Goal: Task Accomplishment & Management: Complete application form

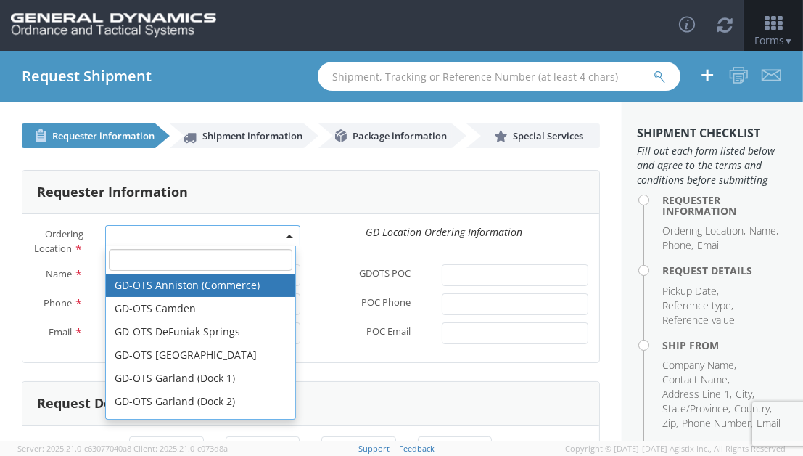
click at [289, 234] on span at bounding box center [290, 236] width 3 height 22
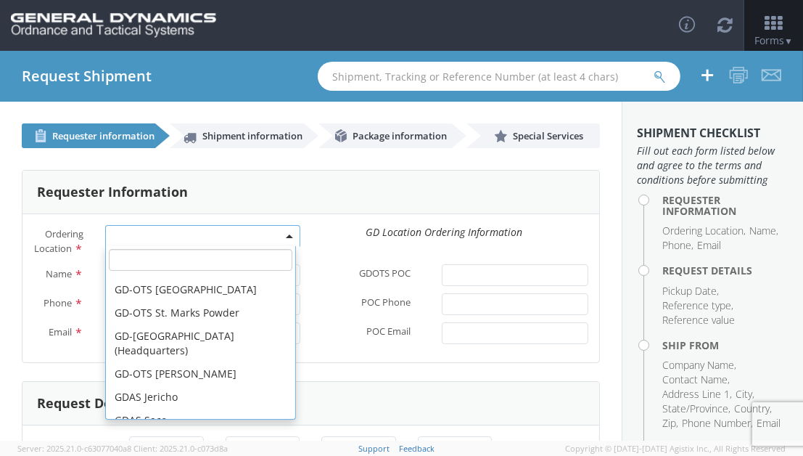
scroll to position [532, 0]
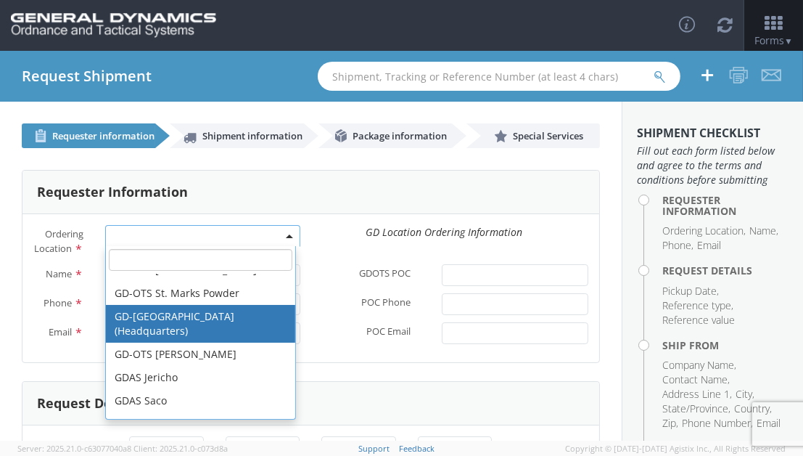
select select "307"
type input "[EMAIL_ADDRESS][DOMAIN_NAME]"
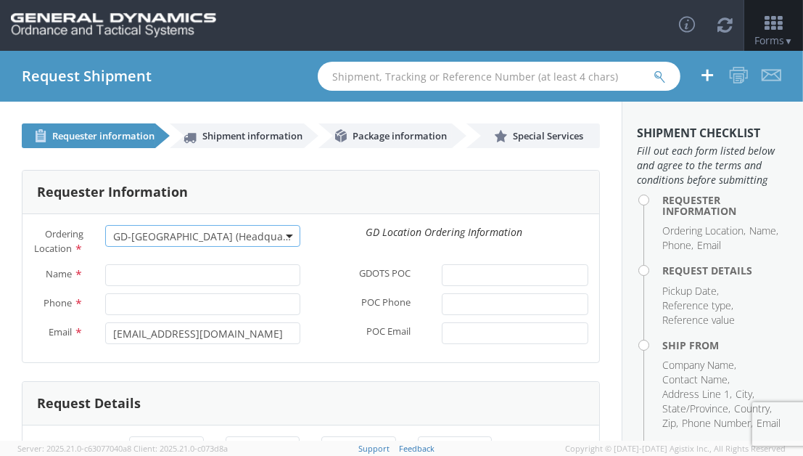
click at [10, 253] on div "Requester Information Ordering Location * GD-OTS Anniston (Commerce) GD-OTS [GE…" at bounding box center [311, 448] width 622 height 600
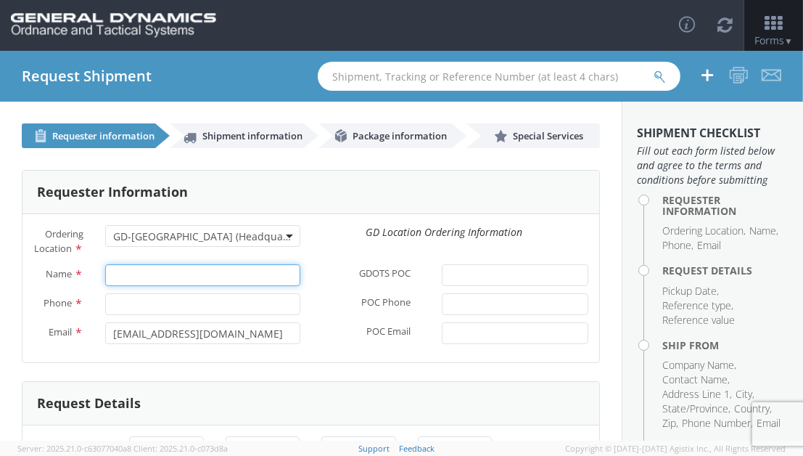
click at [141, 286] on input "Name *" at bounding box center [202, 275] width 195 height 22
type input "[PERSON_NAME]"
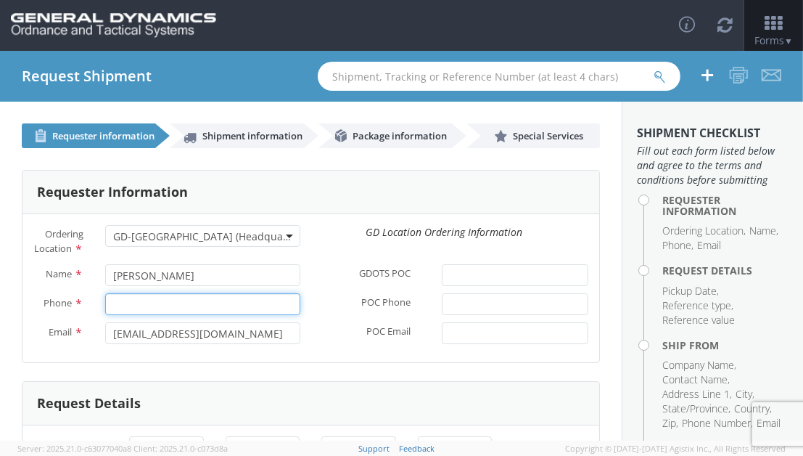
type input "7272694570"
click at [322, 341] on label "POC Email *" at bounding box center [371, 331] width 120 height 19
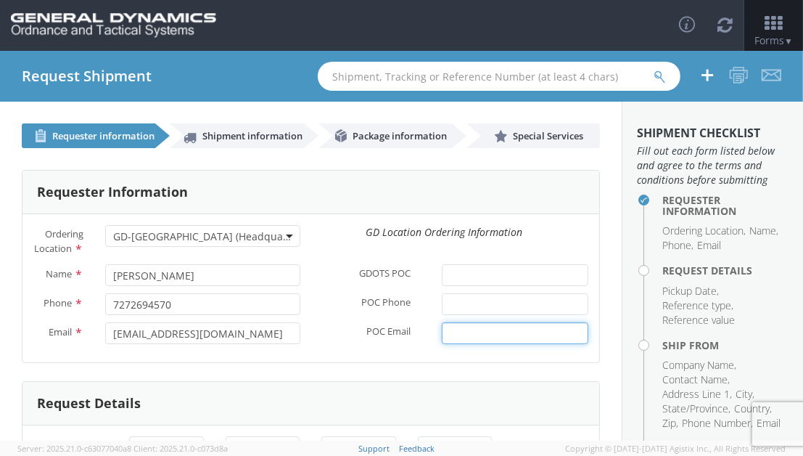
click at [442, 343] on input "POC Email *" at bounding box center [515, 333] width 147 height 22
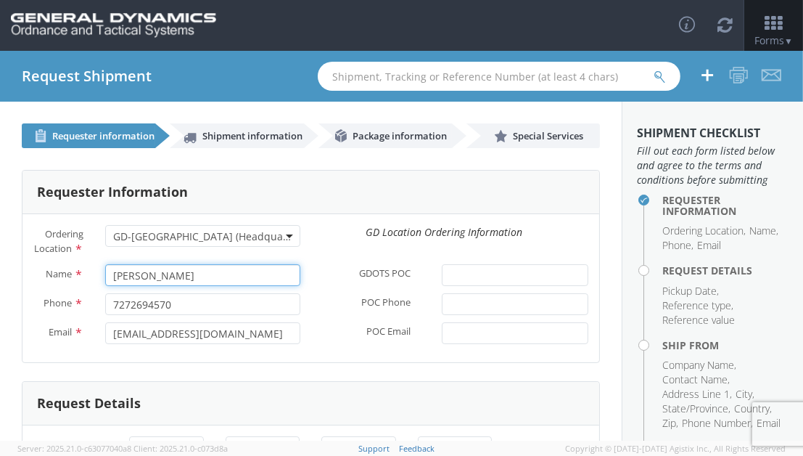
drag, startPoint x: 201, startPoint y: 285, endPoint x: 213, endPoint y: 287, distance: 12.5
click at [202, 285] on input "[PERSON_NAME]" at bounding box center [202, 275] width 195 height 22
type input "S"
type input "[PERSON_NAME]"
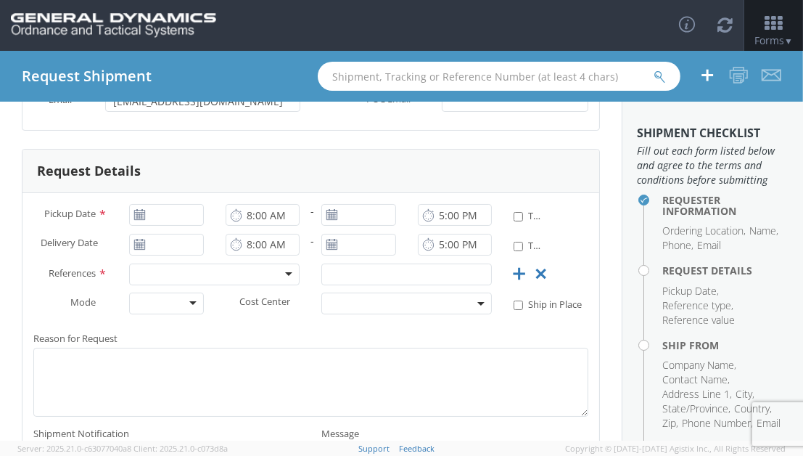
scroll to position [242, 0]
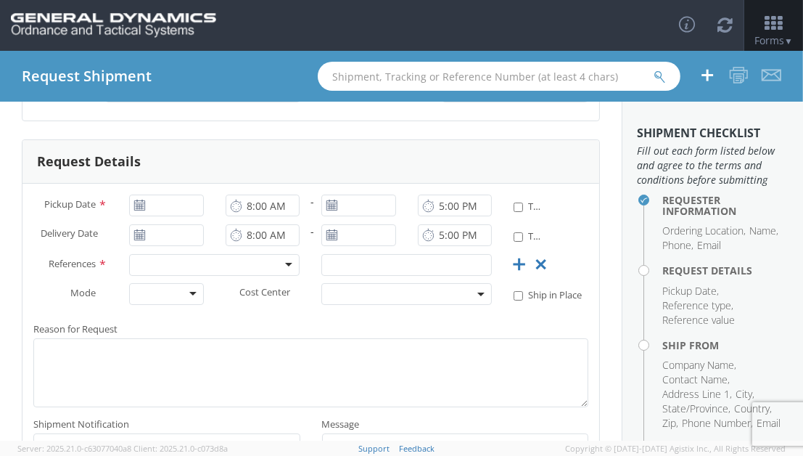
click at [142, 216] on div at bounding box center [166, 206] width 74 height 22
click at [139, 211] on icon at bounding box center [140, 206] width 12 height 12
click at [87, 210] on span "Pickup Date" at bounding box center [70, 203] width 52 height 13
click at [129, 212] on input "Pickup Date *" at bounding box center [166, 206] width 74 height 22
type input "[DATE]"
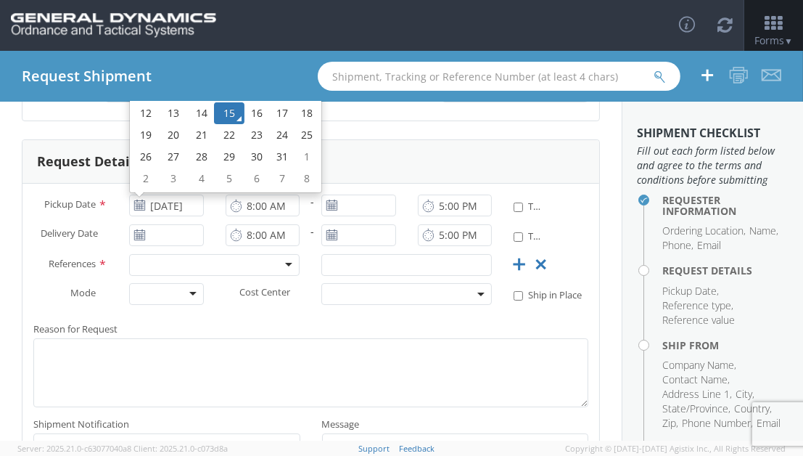
click at [232, 213] on icon at bounding box center [236, 206] width 12 height 14
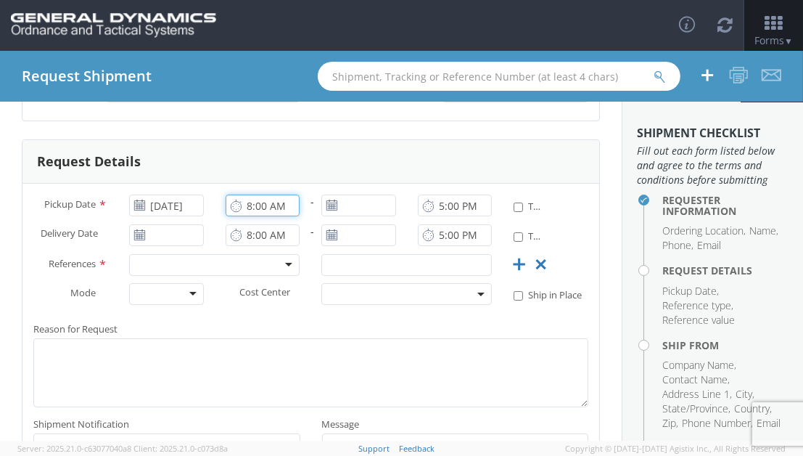
click at [250, 216] on input "8:00 AM" at bounding box center [263, 206] width 74 height 22
type input "9:00 AM"
click at [437, 216] on input "5:00 PM" at bounding box center [455, 206] width 74 height 22
type input "1:00 PM"
click at [514, 212] on input "* Time Definite" at bounding box center [518, 206] width 9 height 9
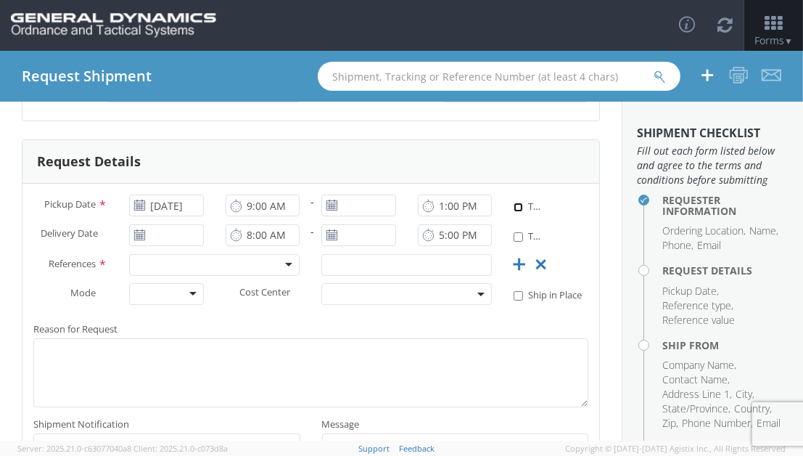
checkbox input "true"
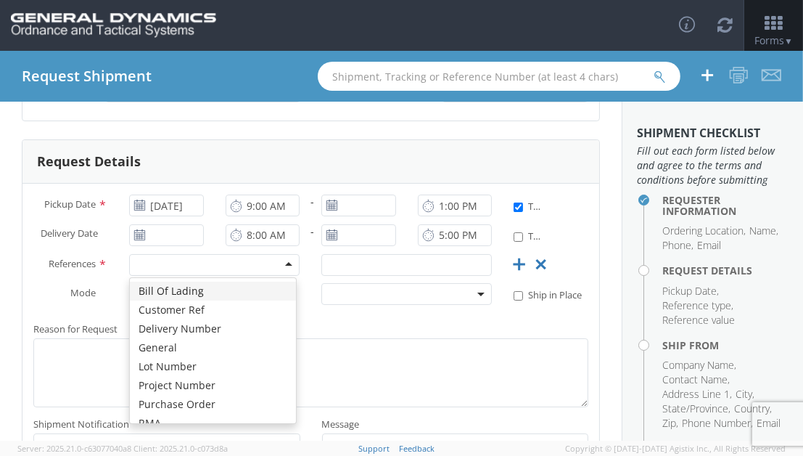
click at [144, 271] on div at bounding box center [214, 265] width 171 height 22
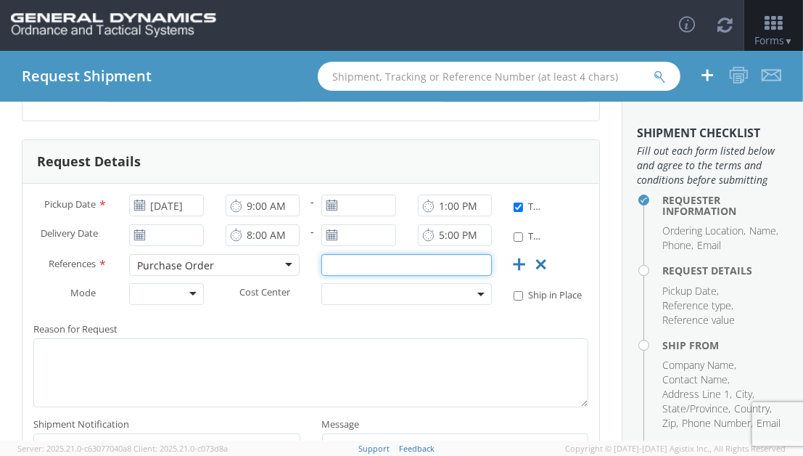
click at [332, 276] on input "text" at bounding box center [407, 265] width 171 height 22
type input "98120"
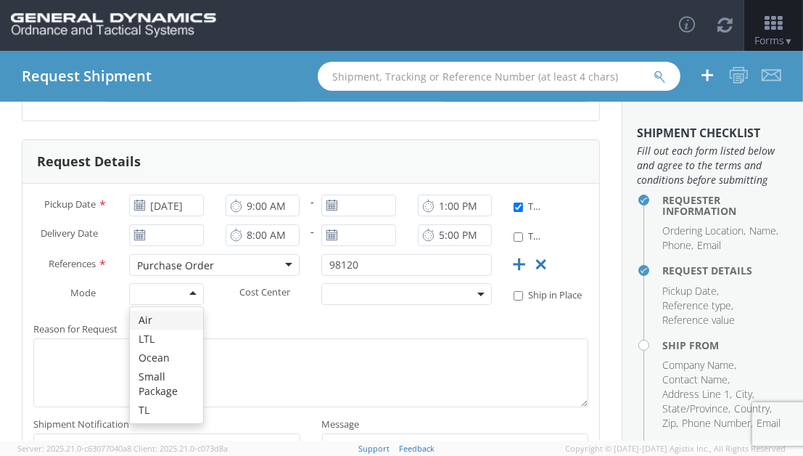
click at [190, 298] on div at bounding box center [166, 294] width 74 height 22
drag, startPoint x: 145, startPoint y: 427, endPoint x: 191, endPoint y: 396, distance: 55.0
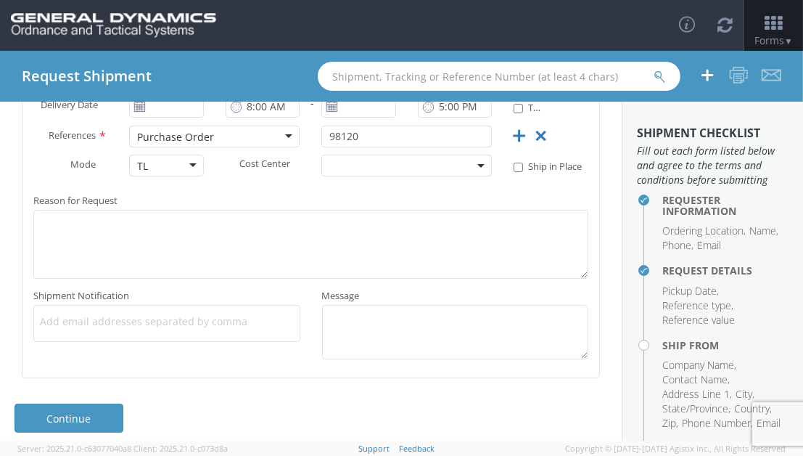
scroll to position [396, 0]
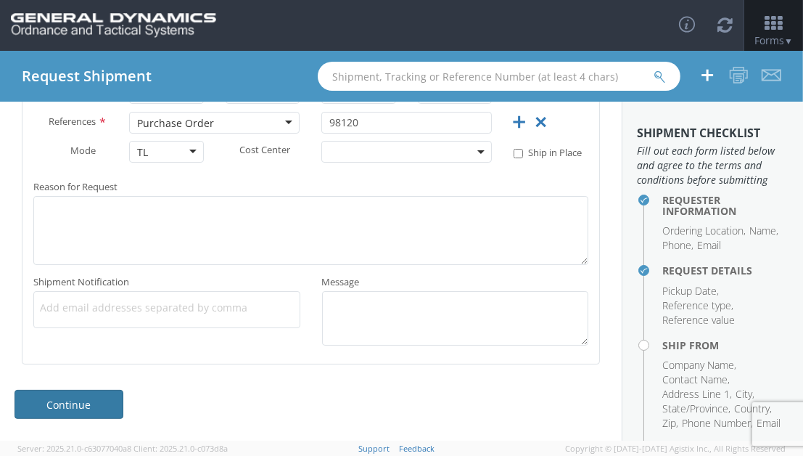
click at [103, 396] on link "Continue" at bounding box center [69, 404] width 109 height 29
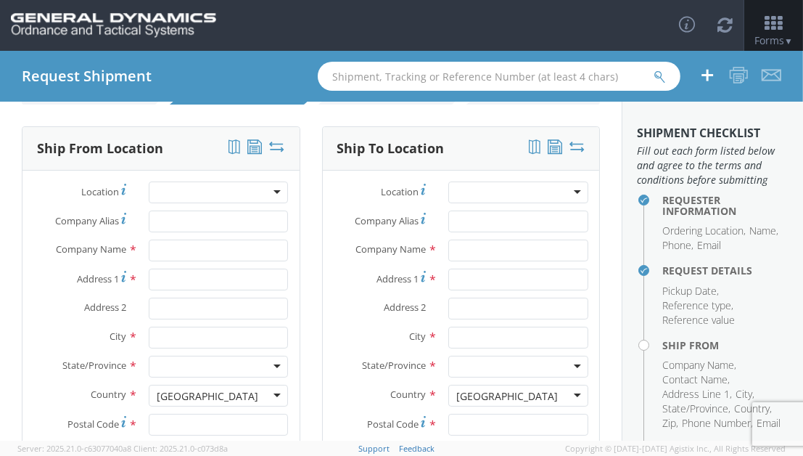
scroll to position [0, 0]
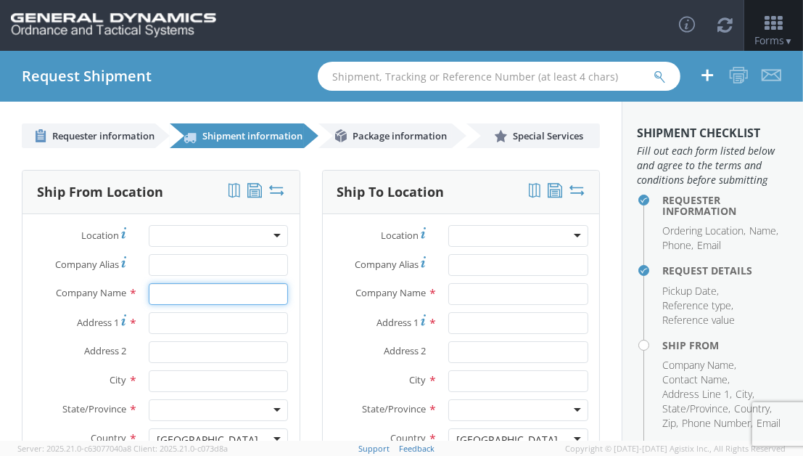
click at [162, 291] on input "text" at bounding box center [219, 294] width 140 height 22
type input "STEWARTS FOREST PRODUCTS"
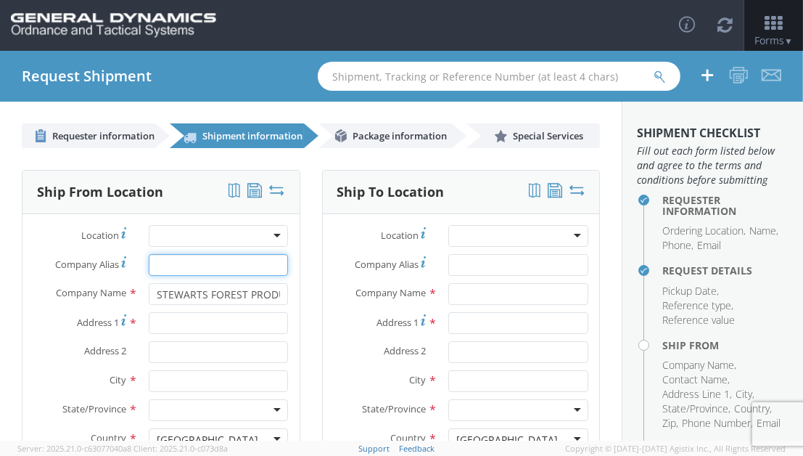
type input "STEWARTS FOREST PRODUCTS"
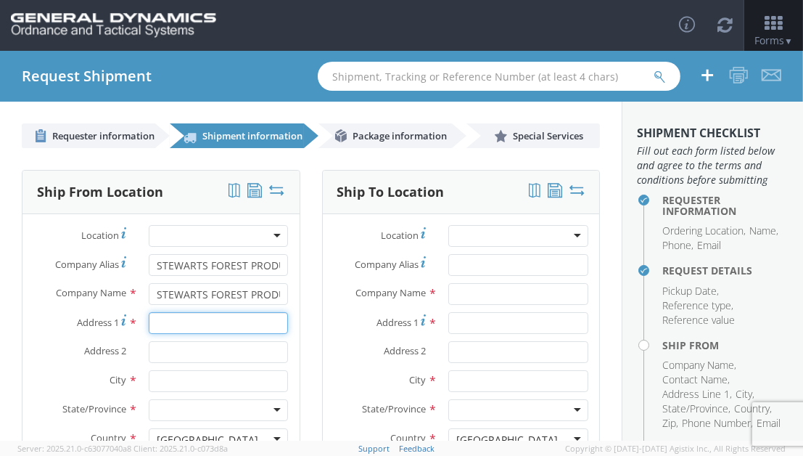
type input "[STREET_ADDRESS][PERSON_NAME]"
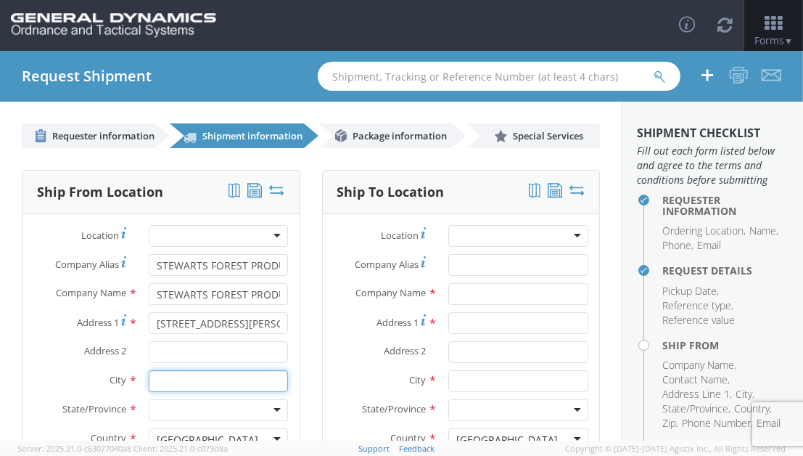
type input "[GEOGRAPHIC_DATA][PERSON_NAME]"
type input "56449"
type input "[PERSON_NAME]"
type input "2184547144"
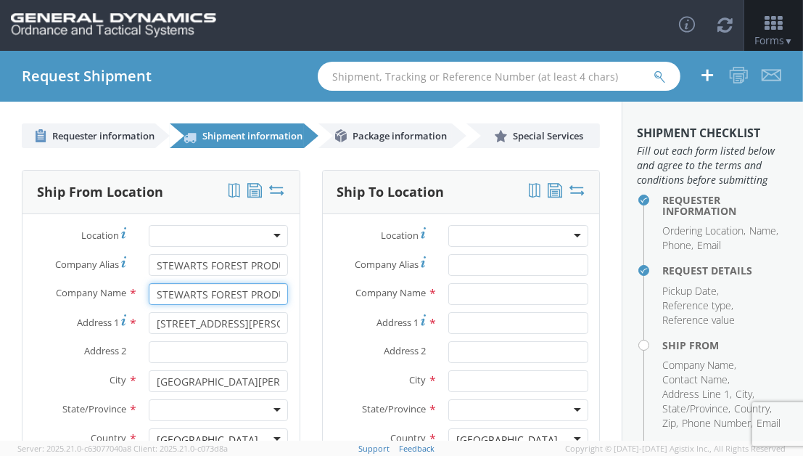
scroll to position [97, 0]
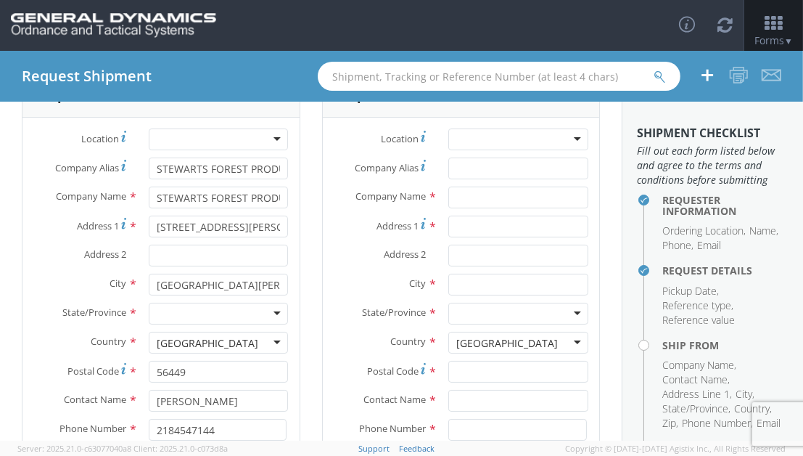
click at [226, 308] on div at bounding box center [219, 314] width 140 height 22
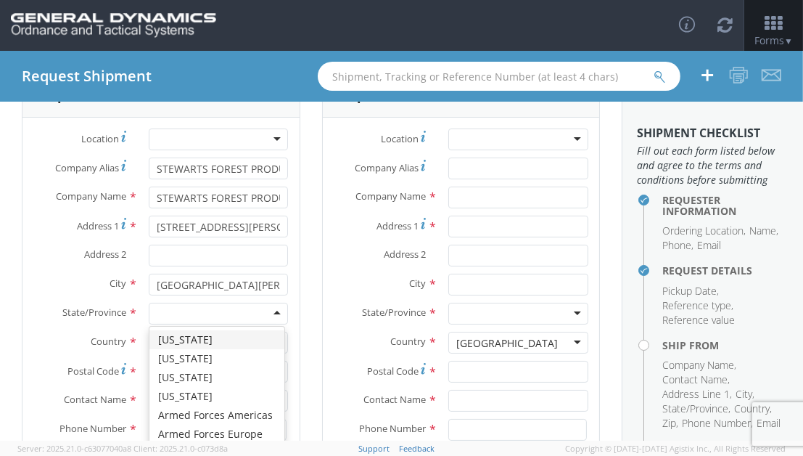
type input "M"
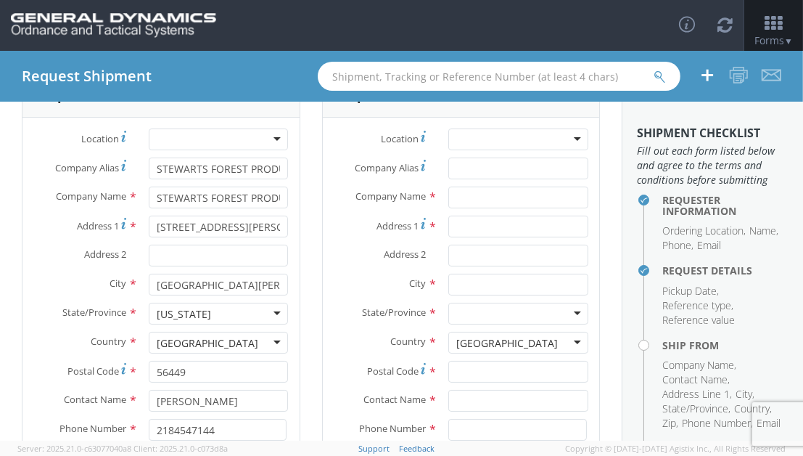
scroll to position [213, 0]
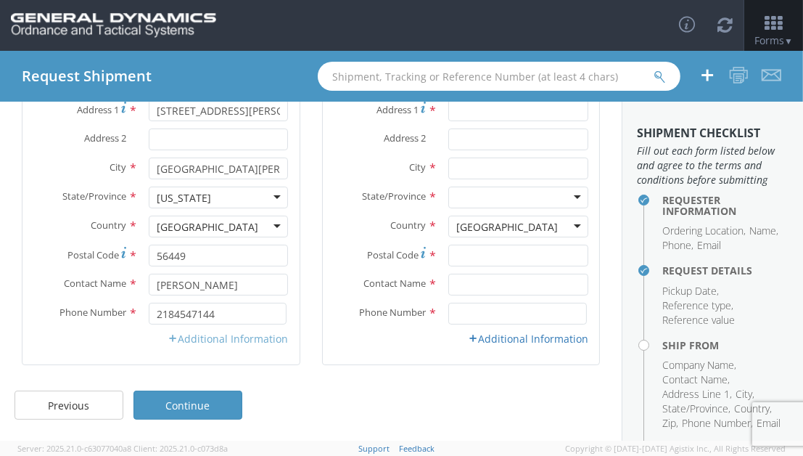
click at [213, 337] on link "Additional Information" at bounding box center [228, 339] width 120 height 14
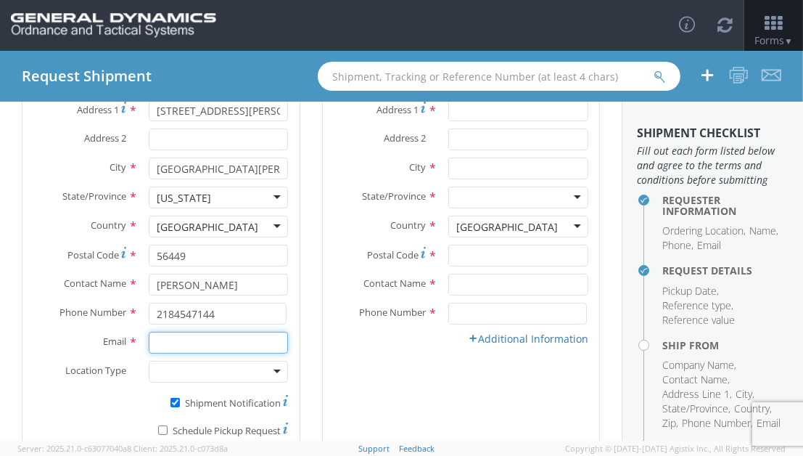
click at [194, 345] on input "Email *" at bounding box center [219, 343] width 140 height 22
type input "[PERSON_NAME][EMAIL_ADDRESS][DOMAIN_NAME]"
click at [337, 367] on div "Ship To Location Location * GD-OTS [GEOGRAPHIC_DATA] (Commerce) GD-OTS [GEOGRAP…" at bounding box center [461, 217] width 279 height 520
click at [268, 369] on div at bounding box center [219, 372] width 140 height 22
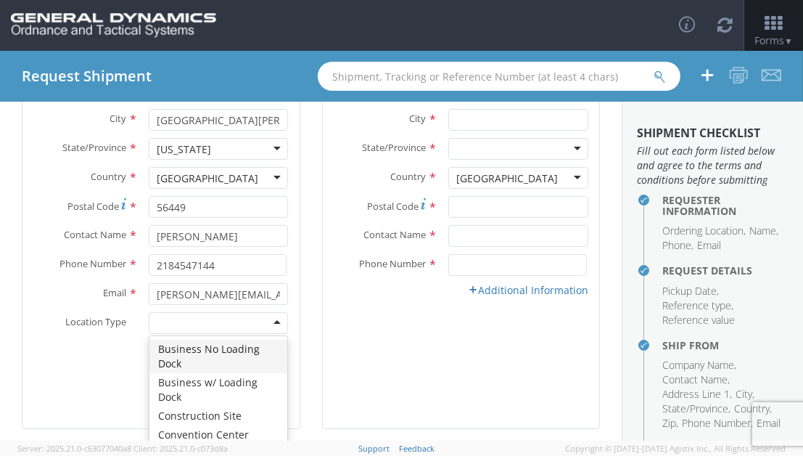
scroll to position [326, 0]
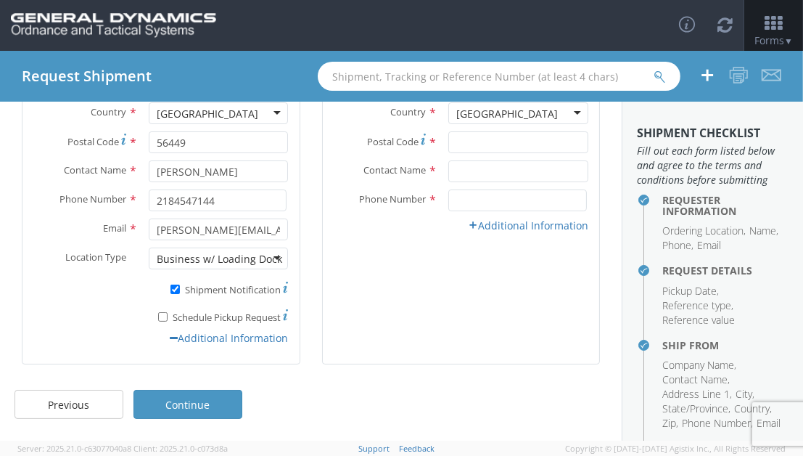
click at [350, 292] on div "Ship To Location Location * GD-OTS [GEOGRAPHIC_DATA] (Commerce) GD-OTS [GEOGRAP…" at bounding box center [461, 104] width 279 height 520
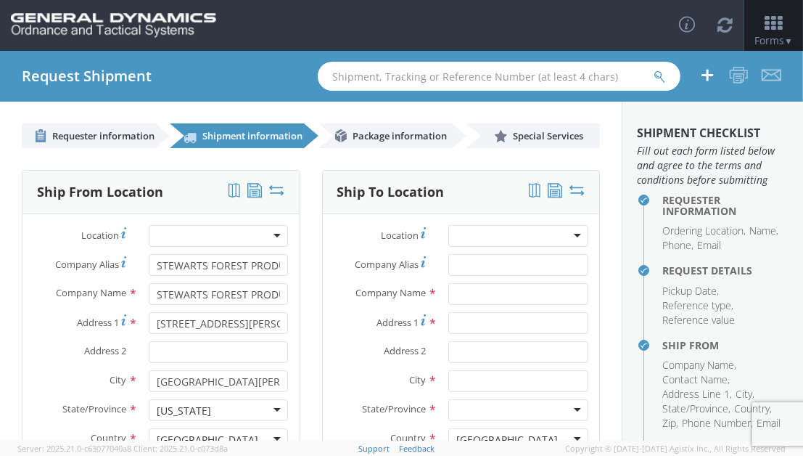
scroll to position [145, 0]
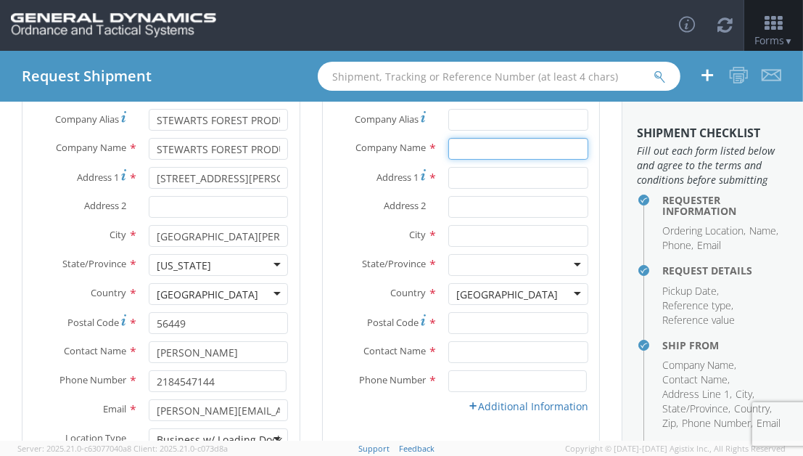
click at [473, 141] on input "text" at bounding box center [519, 149] width 140 height 22
click at [337, 173] on label "Address 1 *" at bounding box center [380, 177] width 115 height 20
click at [449, 173] on input "Address 1 *" at bounding box center [519, 178] width 140 height 22
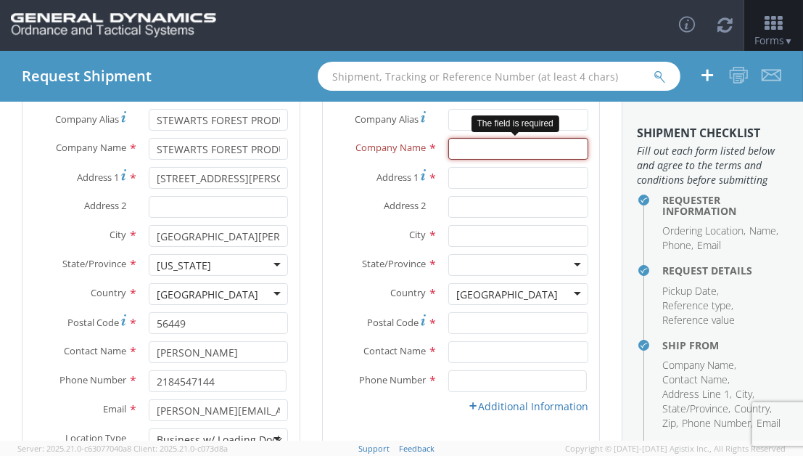
click at [461, 144] on input "text" at bounding box center [519, 149] width 140 height 22
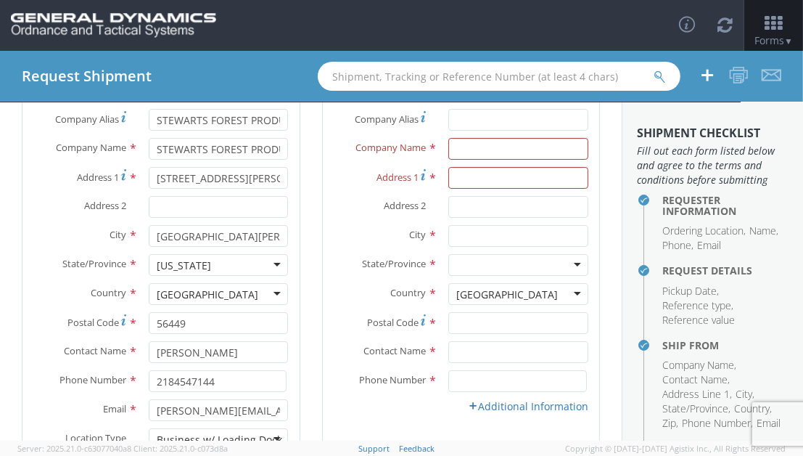
click at [348, 185] on label "Address 1 *" at bounding box center [380, 177] width 115 height 20
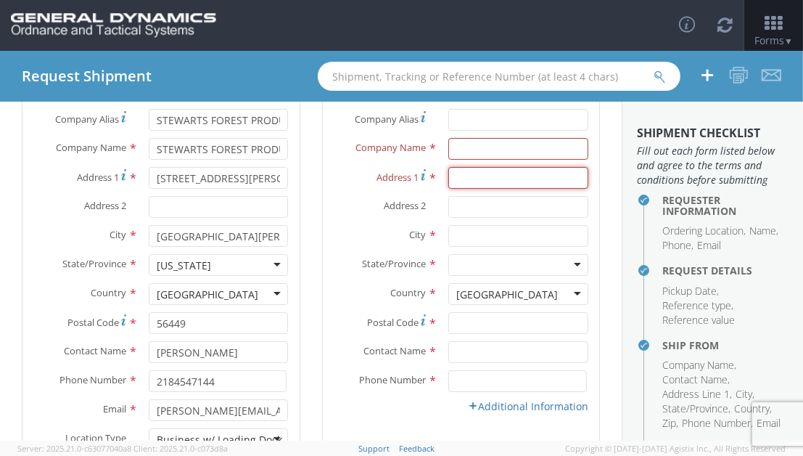
click at [449, 185] on input "Address 1 *" at bounding box center [519, 178] width 140 height 22
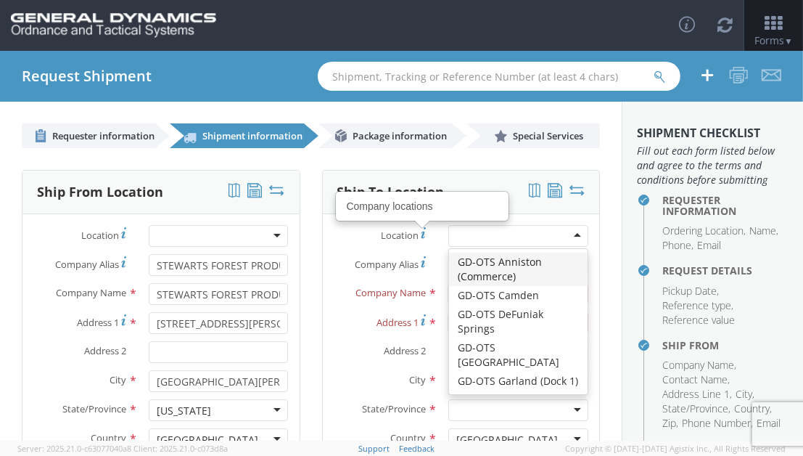
click at [572, 235] on div at bounding box center [519, 236] width 140 height 22
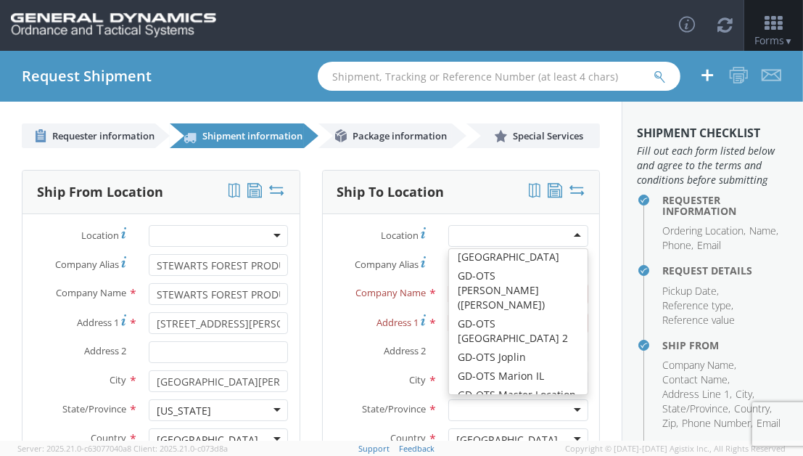
scroll to position [242, 0]
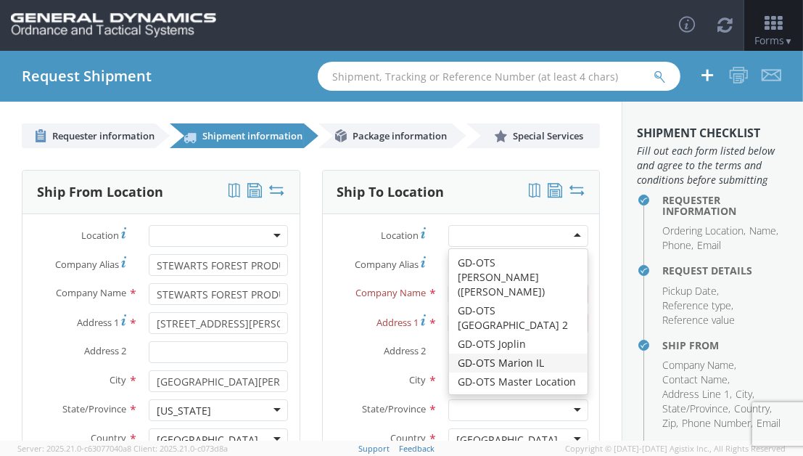
type input "GD-OTS Marion IL"
type input "[STREET_ADDRESS][PERSON_NAME]"
type input "[PERSON_NAME]"
type input "62959"
type input "[PHONE_NUMBER]"
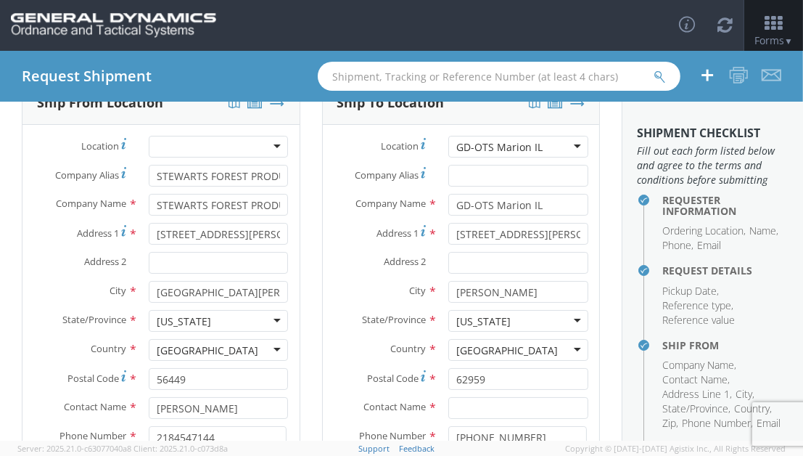
scroll to position [145, 0]
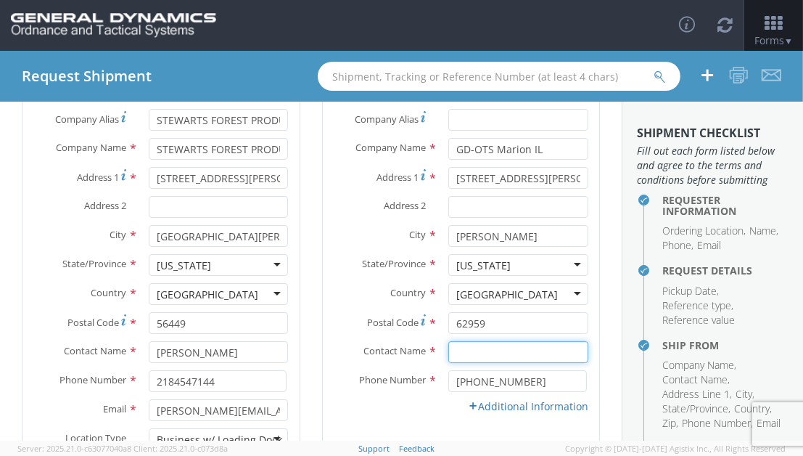
click at [472, 346] on input "text" at bounding box center [519, 352] width 140 height 22
type input "[PERSON_NAME]"
click at [499, 404] on link "Additional Information" at bounding box center [528, 406] width 120 height 14
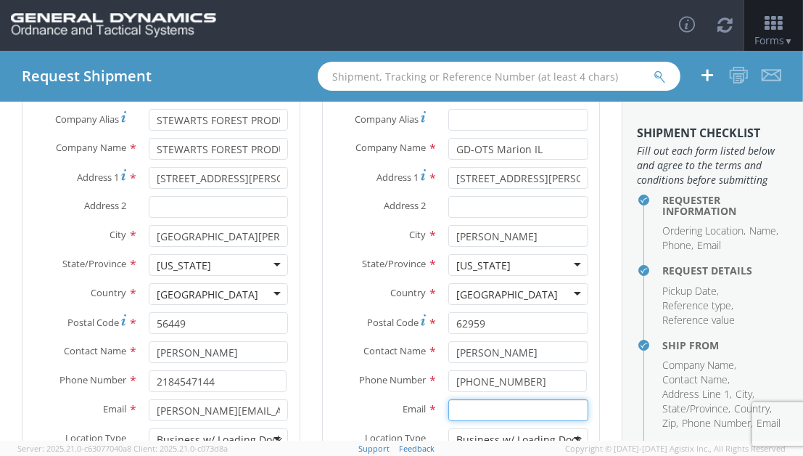
click at [490, 403] on input "Email *" at bounding box center [519, 410] width 140 height 22
type input "[PERSON_NAME][EMAIL_ADDRESS][PERSON_NAME][DOMAIN_NAME]"
click at [337, 407] on label "Email *" at bounding box center [380, 408] width 115 height 19
click at [449, 407] on input "[PERSON_NAME][EMAIL_ADDRESS][PERSON_NAME][DOMAIN_NAME]" at bounding box center [519, 410] width 140 height 22
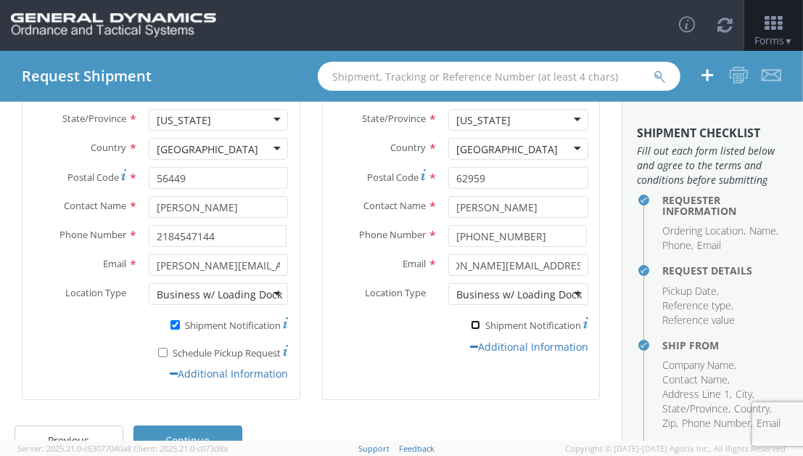
scroll to position [0, 0]
click at [471, 323] on input "* Shipment Notification" at bounding box center [475, 324] width 9 height 9
checkbox input "true"
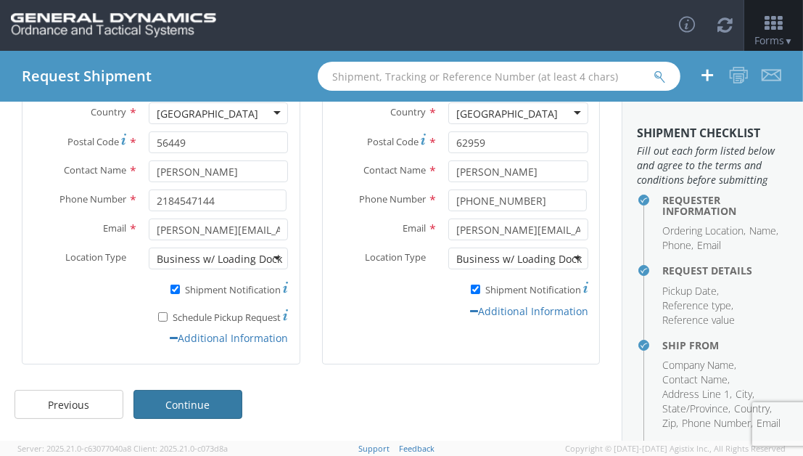
click at [178, 405] on link "Continue" at bounding box center [188, 404] width 109 height 29
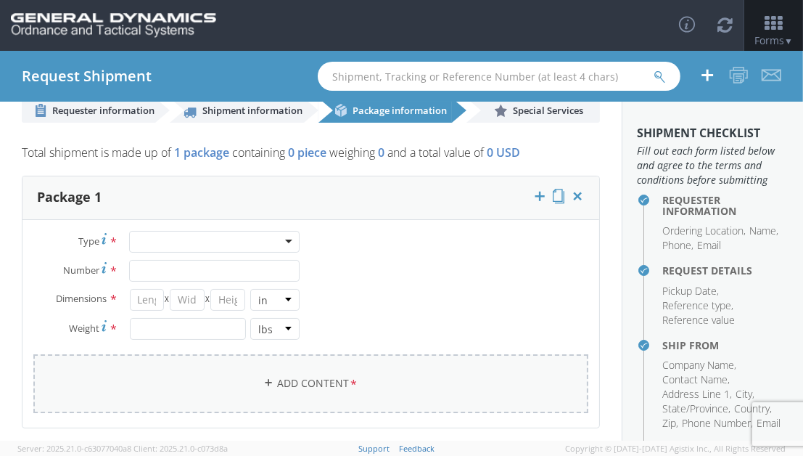
scroll to position [0, 0]
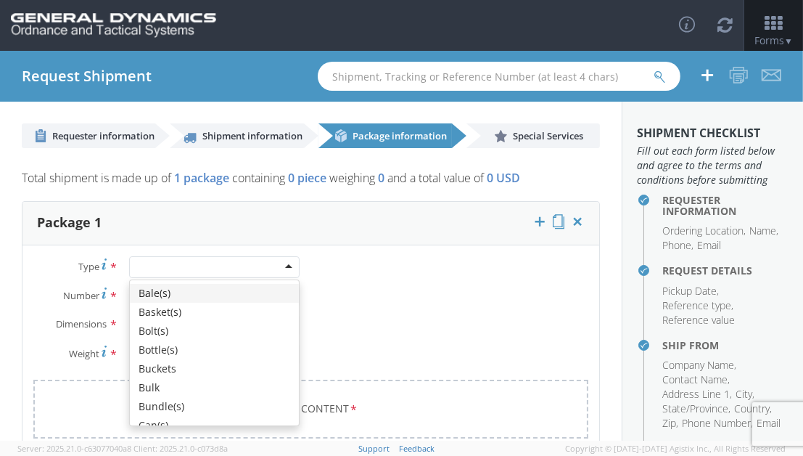
drag, startPoint x: 284, startPoint y: 266, endPoint x: 292, endPoint y: 263, distance: 7.8
click at [290, 265] on div at bounding box center [214, 267] width 171 height 22
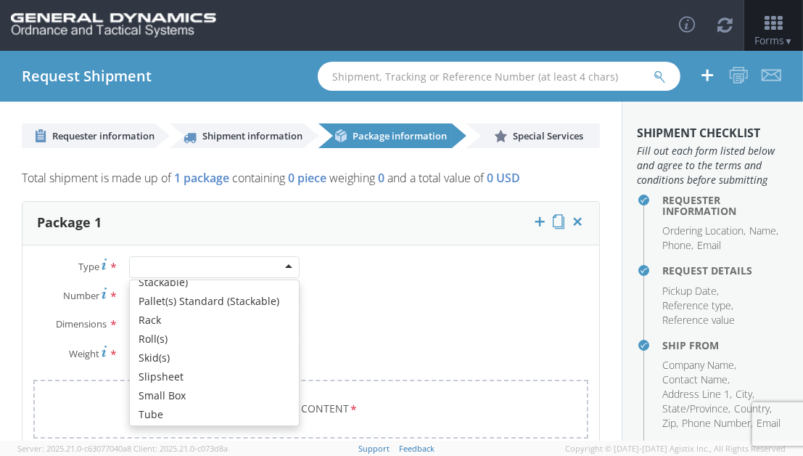
scroll to position [532, 0]
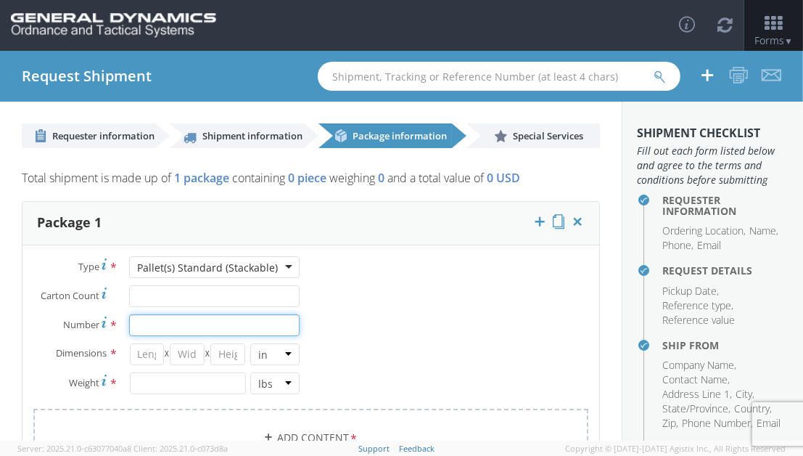
click at [152, 322] on input "Number *" at bounding box center [214, 325] width 171 height 22
type input "195"
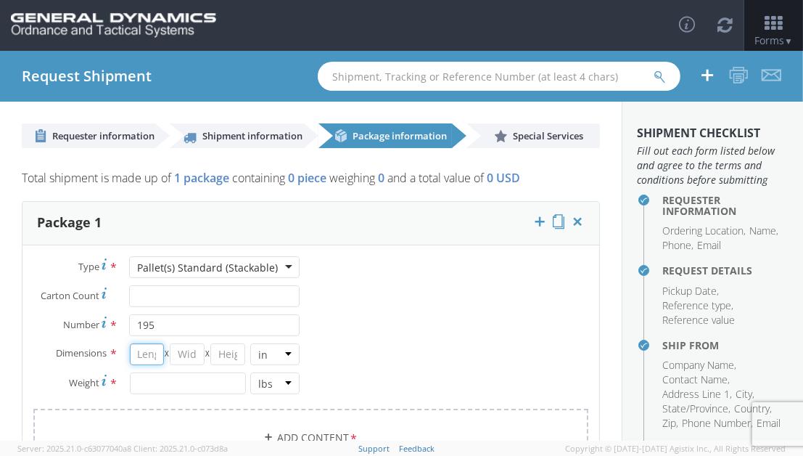
click at [157, 354] on input "number" at bounding box center [147, 354] width 35 height 22
type input "40"
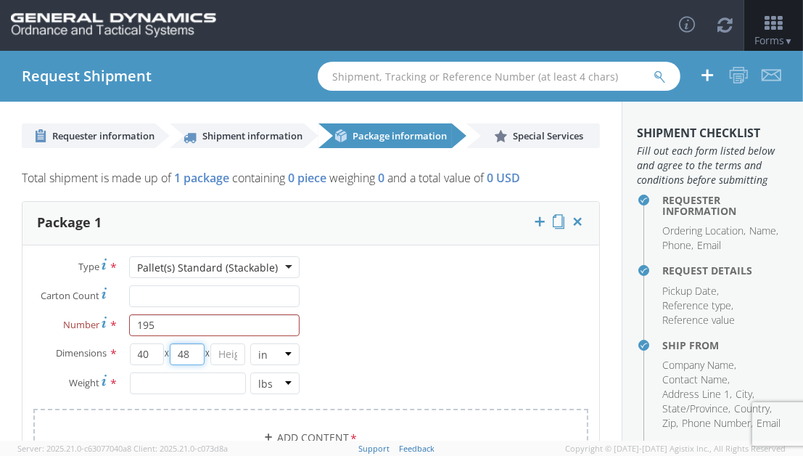
type input "48"
click at [155, 384] on input "number" at bounding box center [188, 383] width 116 height 22
type input "40000"
click at [347, 329] on div "Type * Pallet(s) Standard (Stackable) Pallet(s) Standard (Stackable) Bale(s) Ba…" at bounding box center [310, 370] width 577 height 229
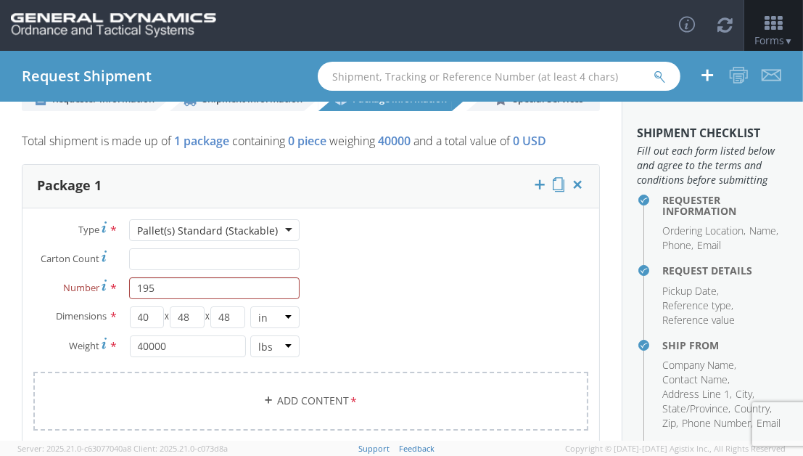
scroll to position [145, 0]
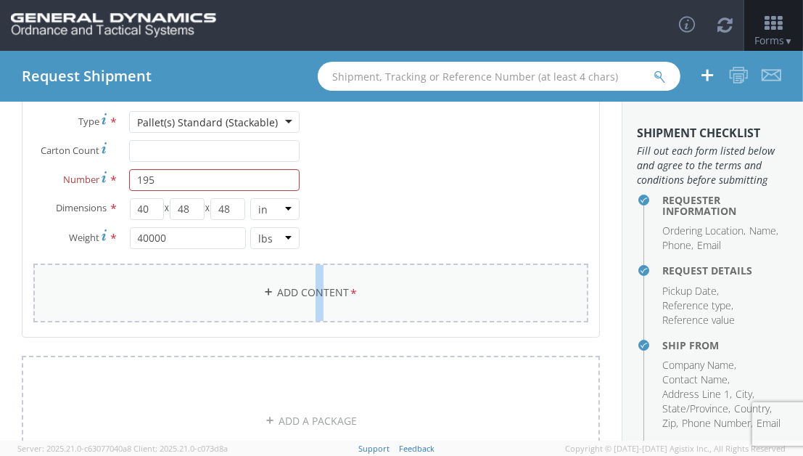
click at [314, 288] on link "Add Content *" at bounding box center [310, 292] width 555 height 59
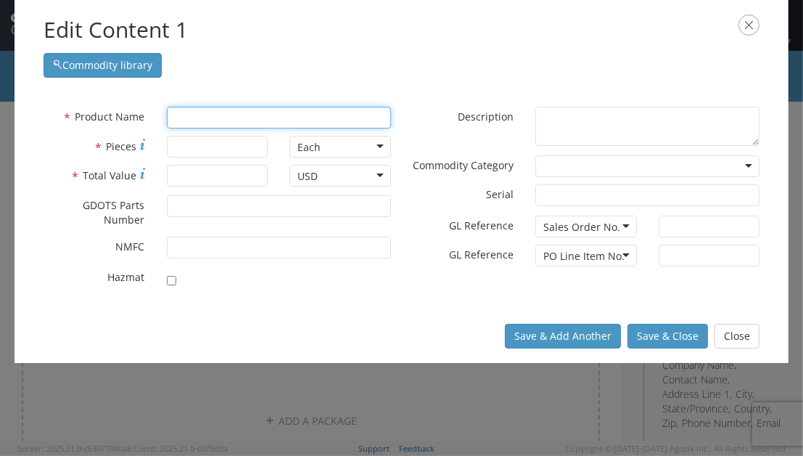
drag, startPoint x: 187, startPoint y: 114, endPoint x: 200, endPoint y: 112, distance: 14.0
click at [187, 114] on input "text" at bounding box center [279, 118] width 224 height 22
click at [225, 56] on div "Commodity library" at bounding box center [402, 62] width 716 height 32
type input "4042A/29"
click at [74, 242] on label "* NMFC" at bounding box center [94, 245] width 123 height 17
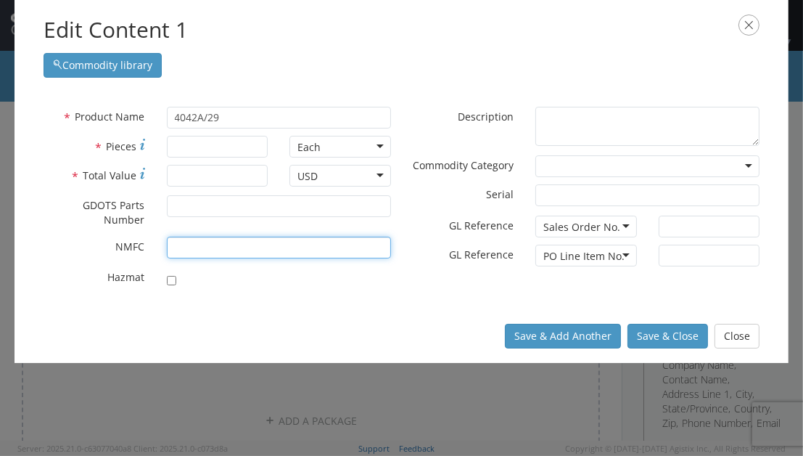
click at [167, 242] on input "* NMFC" at bounding box center [279, 248] width 224 height 22
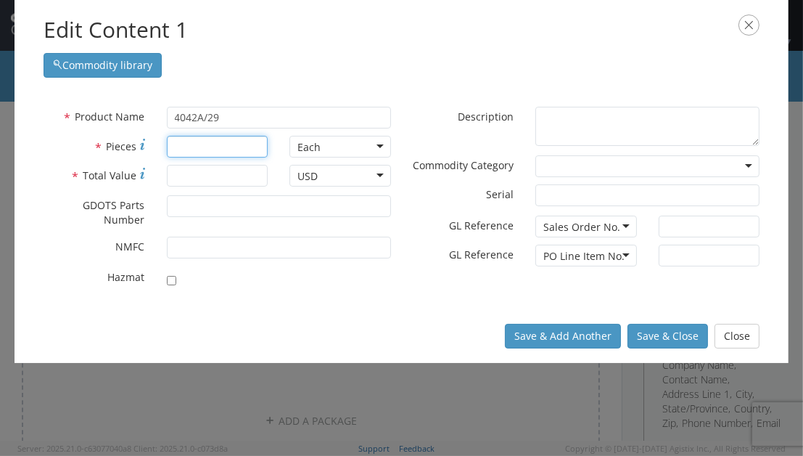
drag, startPoint x: 192, startPoint y: 139, endPoint x: 196, endPoint y: 131, distance: 8.8
click at [193, 139] on input "* Pieces" at bounding box center [218, 147] width 102 height 22
type input "195"
drag, startPoint x: 197, startPoint y: 169, endPoint x: 191, endPoint y: 182, distance: 14.3
click at [197, 171] on input "* Total Value" at bounding box center [218, 176] width 102 height 22
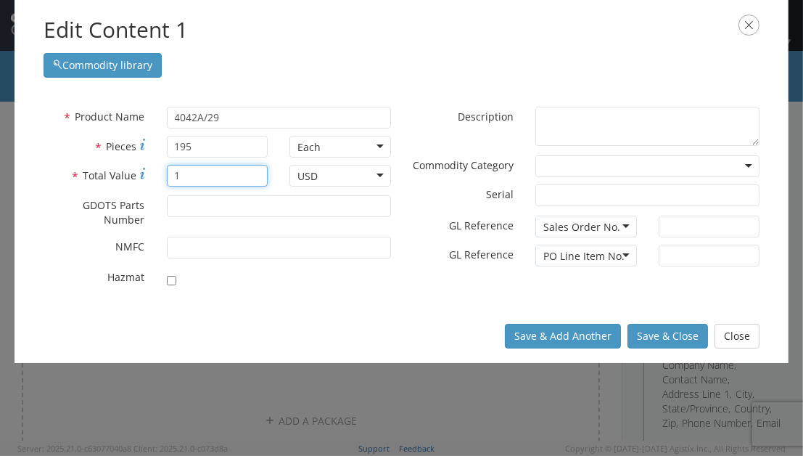
type input "1"
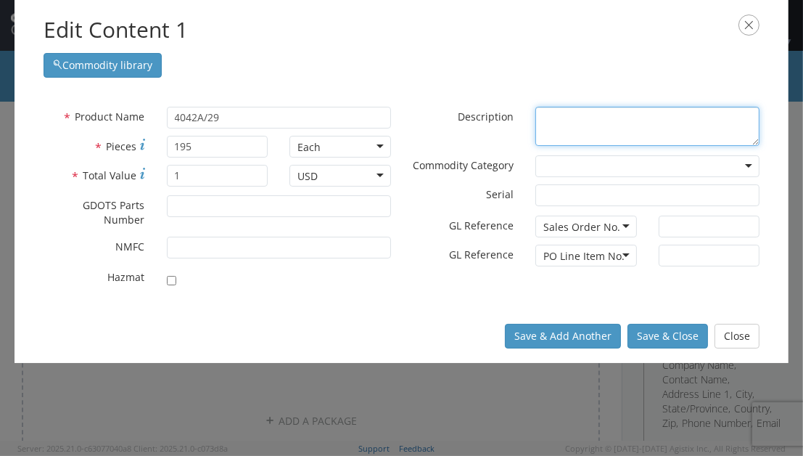
click at [565, 119] on textarea "* Description" at bounding box center [648, 127] width 224 height 40
type textarea "PALLETS/TOPS/ENDS/BATTENS"
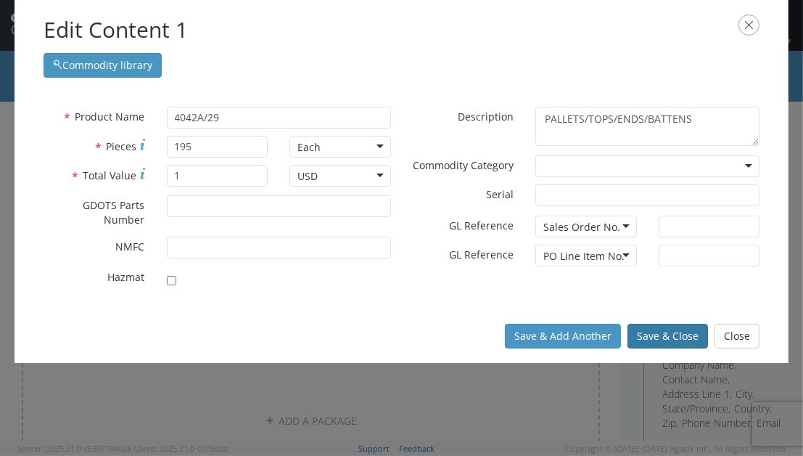
click at [671, 336] on button "Save & Close" at bounding box center [668, 336] width 81 height 25
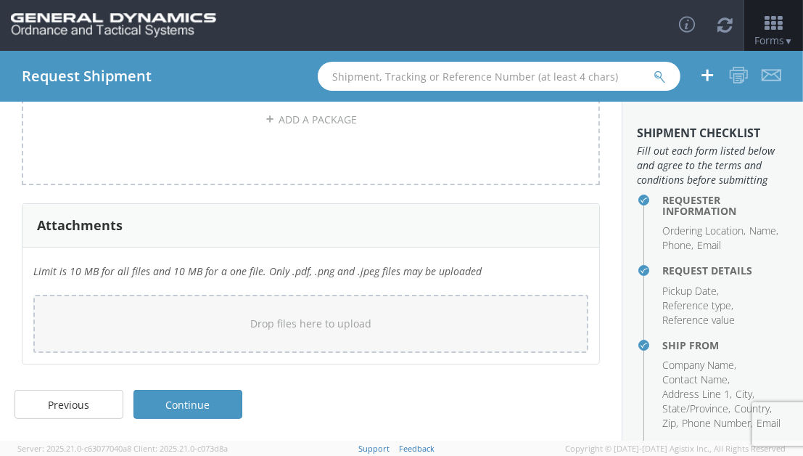
scroll to position [549, 0]
click at [229, 402] on link "Continue" at bounding box center [188, 404] width 109 height 29
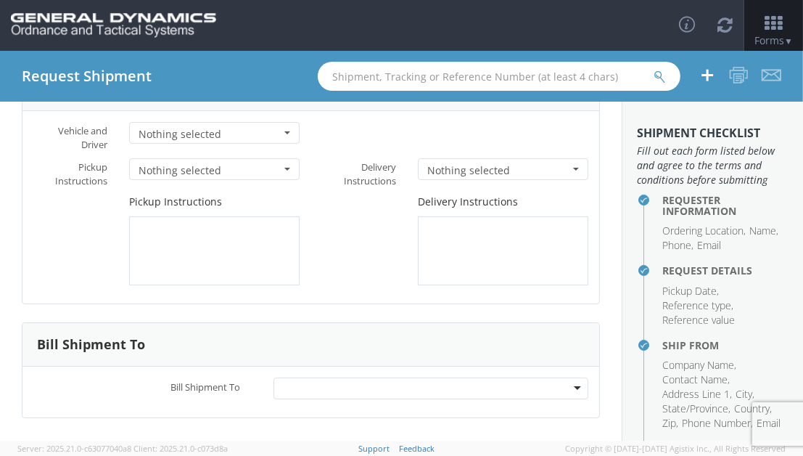
scroll to position [156, 0]
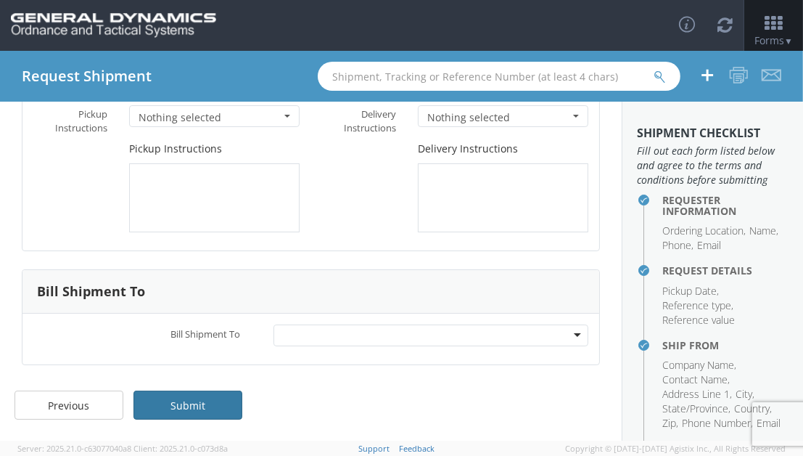
click at [224, 412] on link "Submit" at bounding box center [188, 404] width 109 height 29
